Goal: Information Seeking & Learning: Learn about a topic

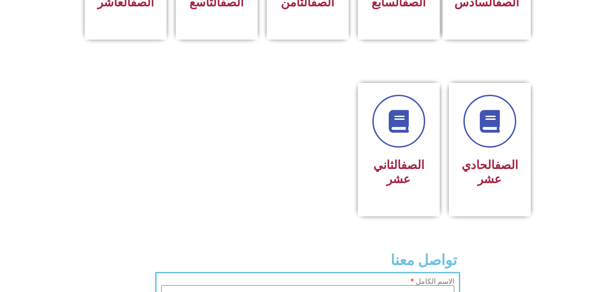
scroll to position [487, 0]
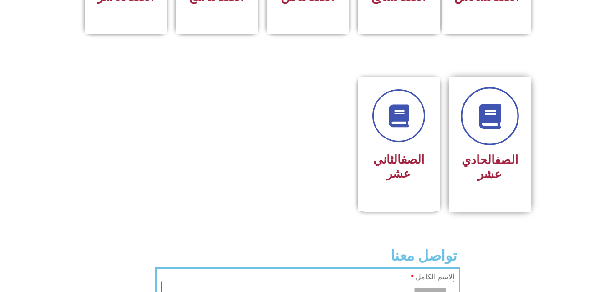
click at [499, 115] on link at bounding box center [490, 116] width 58 height 58
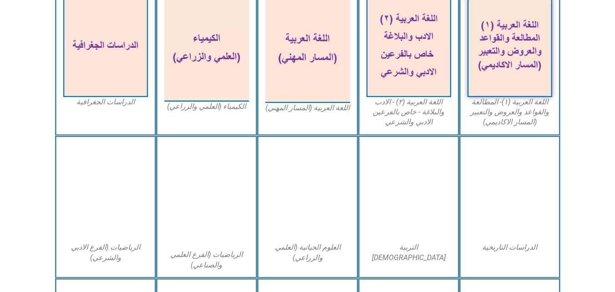
scroll to position [302, 0]
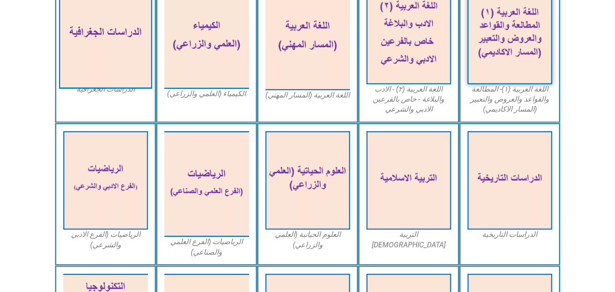
click at [104, 40] on img at bounding box center [105, 34] width 93 height 108
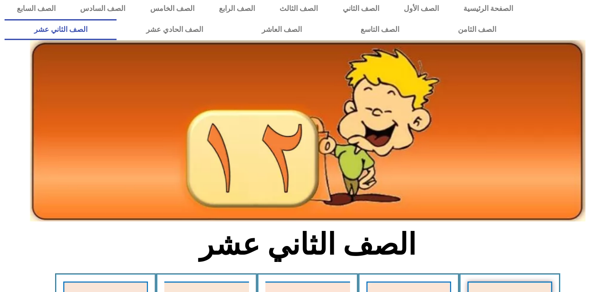
scroll to position [0, 0]
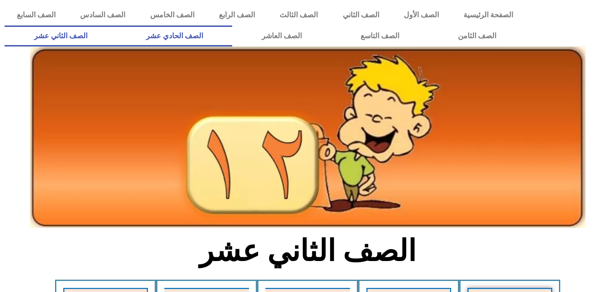
click at [232, 38] on link "الصف الحادي عشر" at bounding box center [175, 35] width 116 height 21
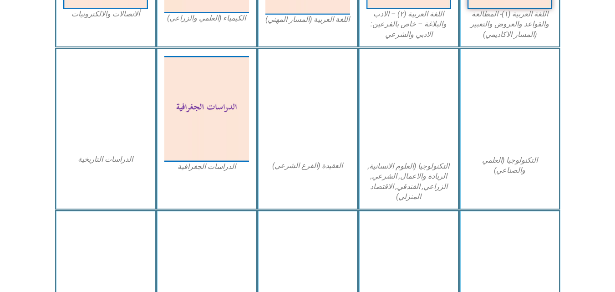
scroll to position [434, 0]
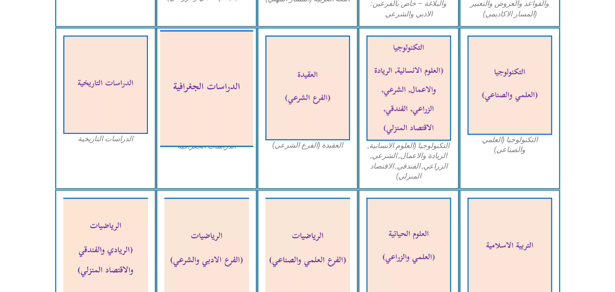
click at [224, 70] on img at bounding box center [206, 88] width 93 height 117
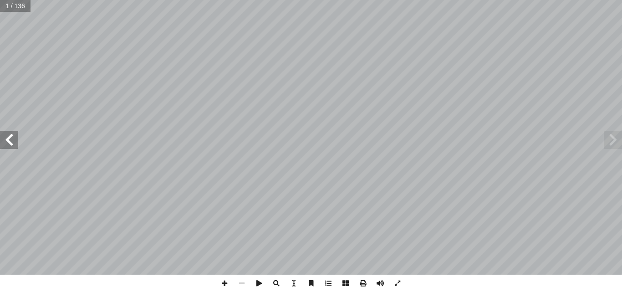
click at [10, 143] on span at bounding box center [9, 140] width 18 height 18
click at [9, 139] on span at bounding box center [9, 140] width 18 height 18
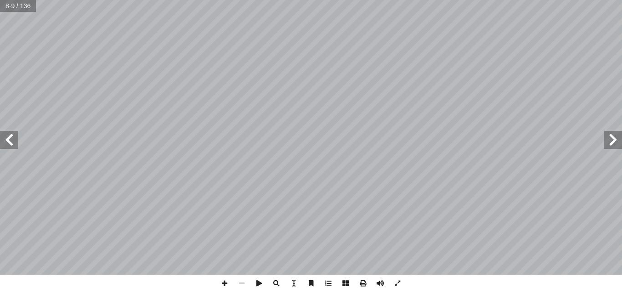
click at [9, 139] on span at bounding box center [9, 140] width 18 height 18
click at [14, 140] on span at bounding box center [9, 140] width 18 height 18
click at [4, 142] on span at bounding box center [9, 140] width 18 height 18
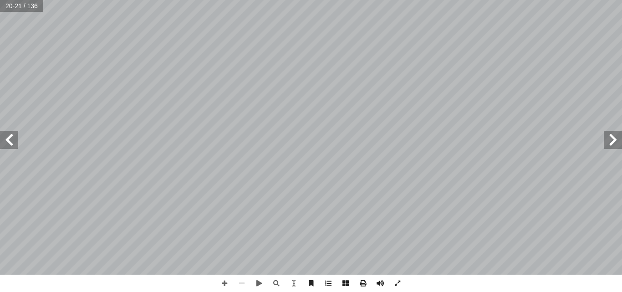
click at [11, 138] on span at bounding box center [9, 140] width 18 height 18
click at [5, 140] on span at bounding box center [9, 140] width 18 height 18
